Goal: Task Accomplishment & Management: Manage account settings

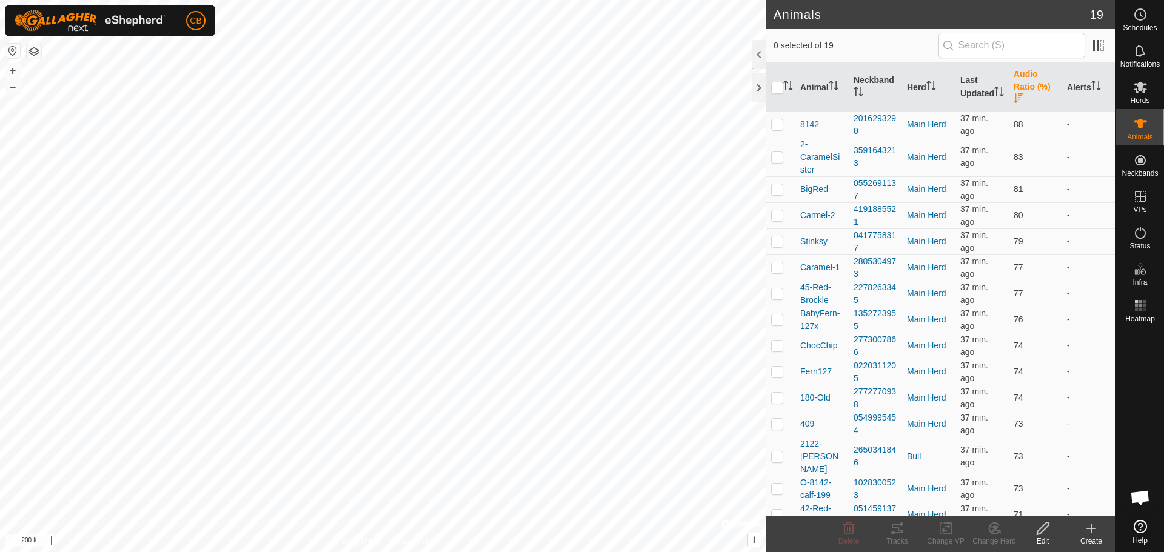
scroll to position [104, 0]
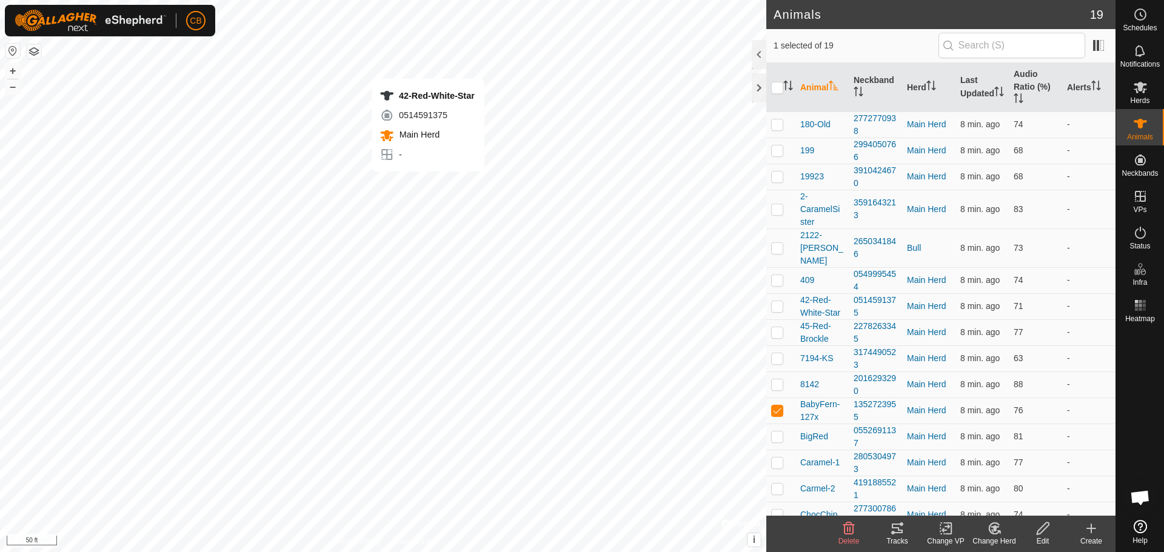
checkbox input "true"
checkbox input "false"
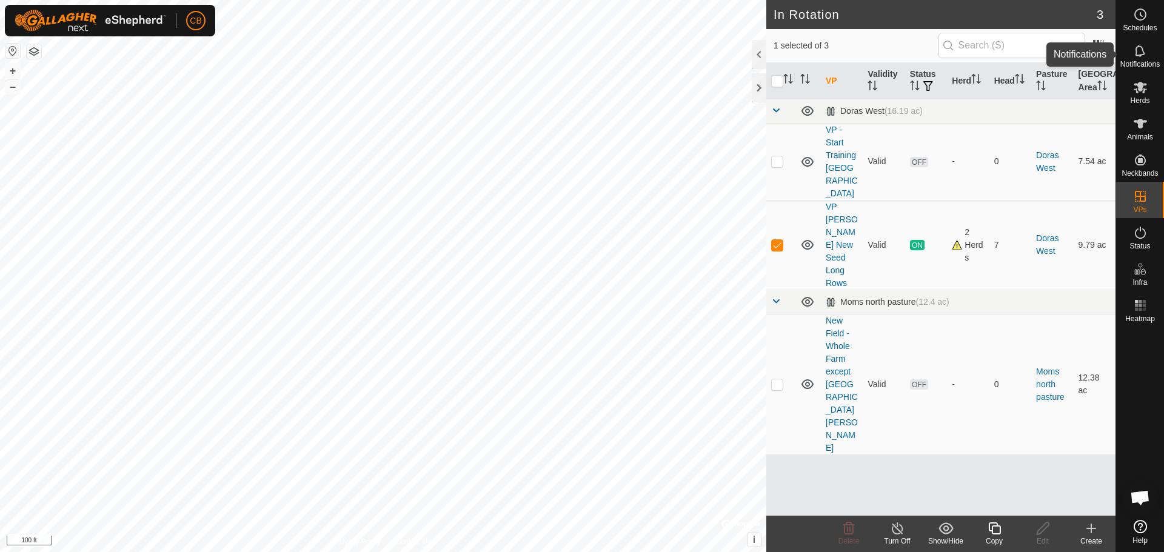
click at [1143, 57] on icon at bounding box center [1140, 51] width 15 height 15
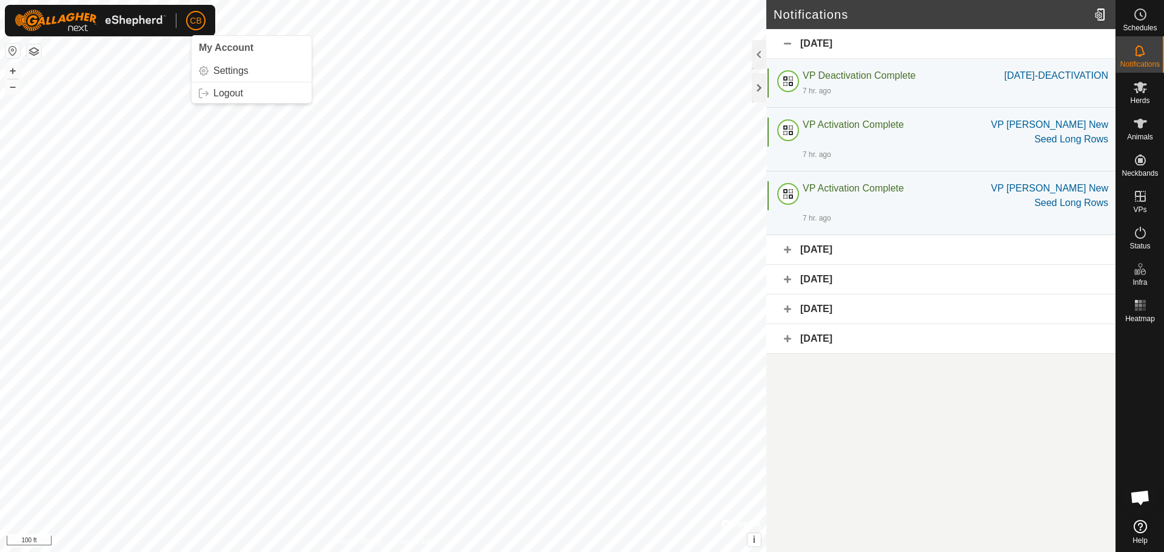
click at [188, 21] on p-avatar "CB" at bounding box center [195, 20] width 19 height 19
click at [227, 78] on link "Settings" at bounding box center [252, 70] width 120 height 19
